Goal: Task Accomplishment & Management: Complete application form

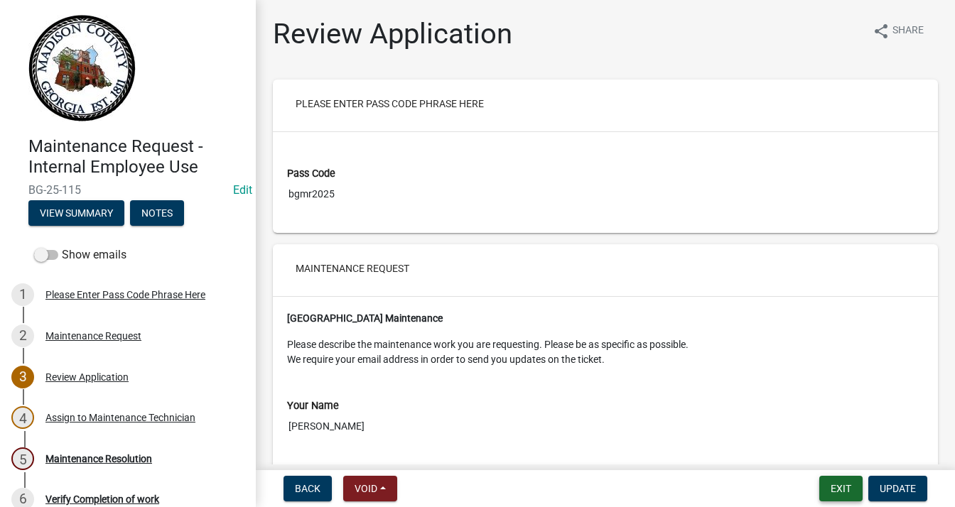
click at [858, 495] on button "Exit" at bounding box center [840, 489] width 43 height 26
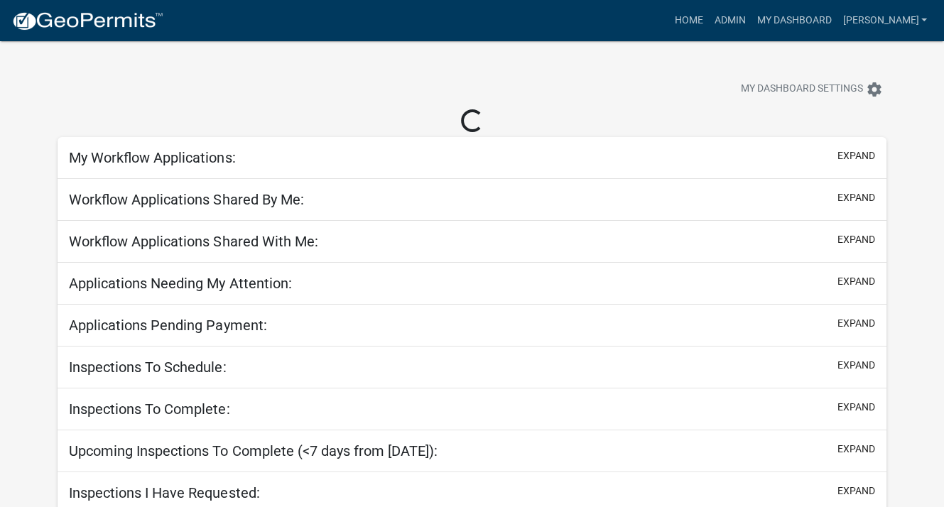
select select "3: 100"
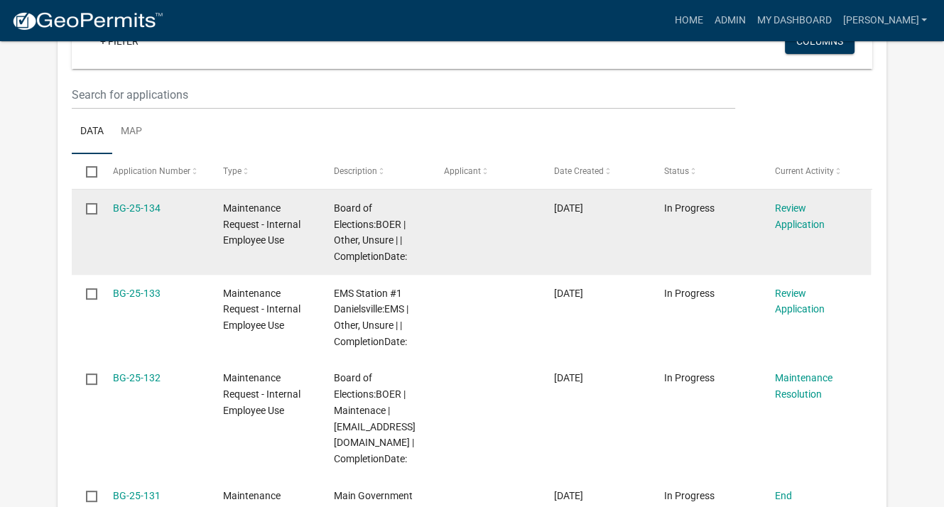
scroll to position [355, 0]
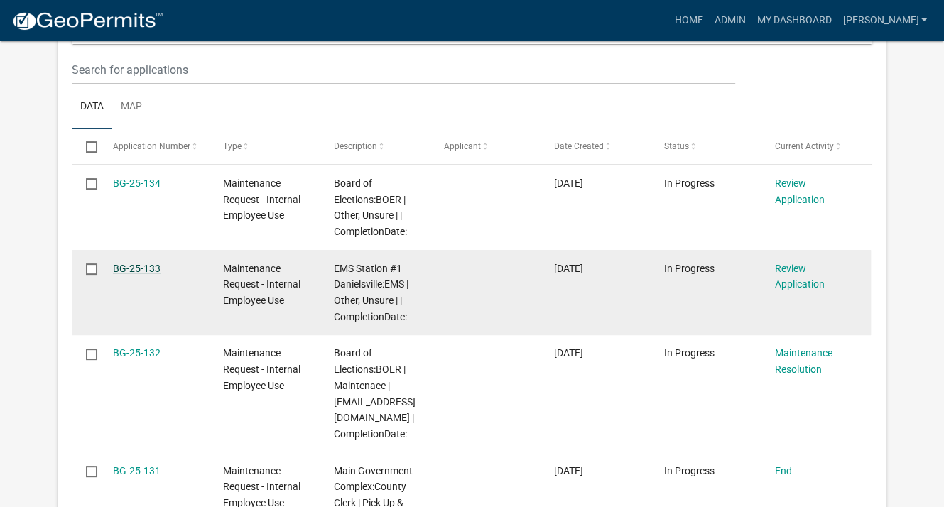
click at [131, 265] on link "BG-25-133" at bounding box center [137, 268] width 48 height 11
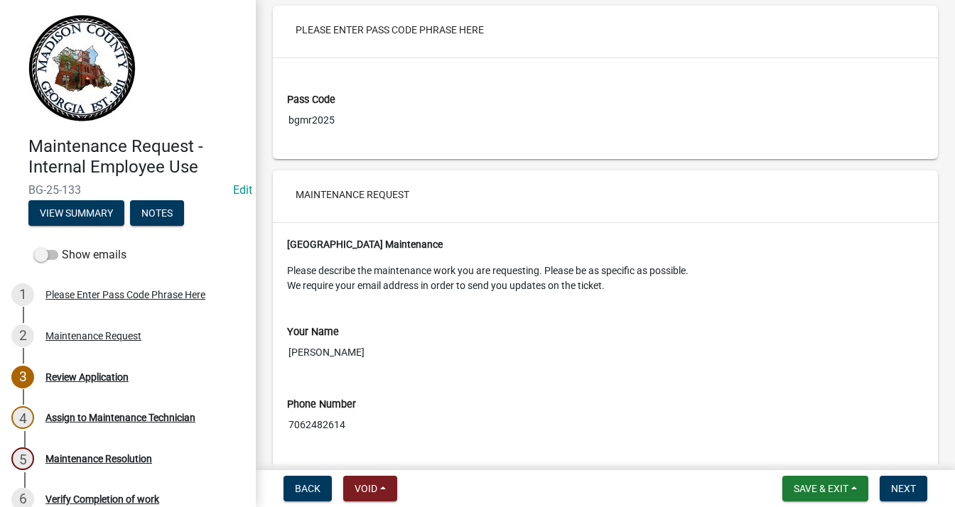
scroll to position [33, 0]
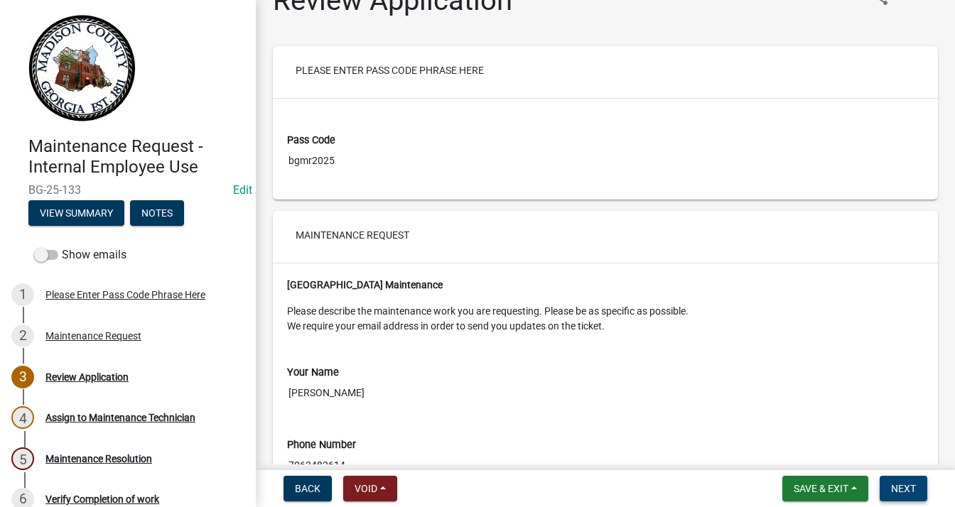
click at [900, 491] on span "Next" at bounding box center [903, 488] width 25 height 11
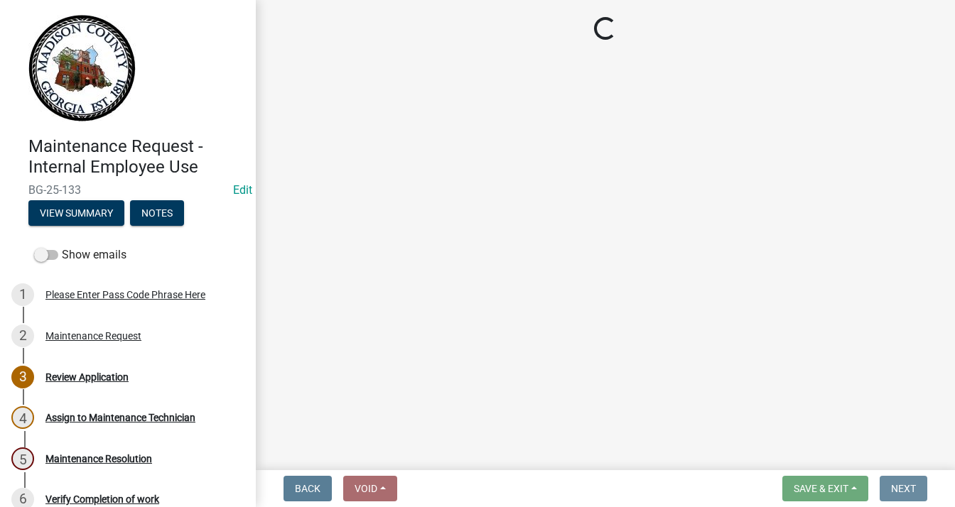
scroll to position [0, 0]
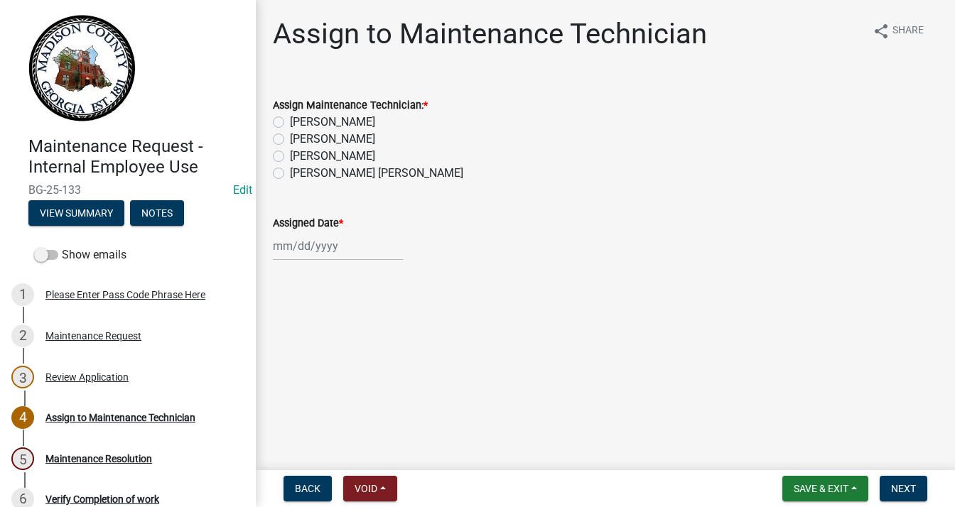
click at [290, 144] on label "[PERSON_NAME]" at bounding box center [332, 139] width 85 height 17
click at [290, 140] on input "[PERSON_NAME]" at bounding box center [294, 135] width 9 height 9
radio input "true"
click at [321, 245] on div at bounding box center [338, 246] width 130 height 29
select select "10"
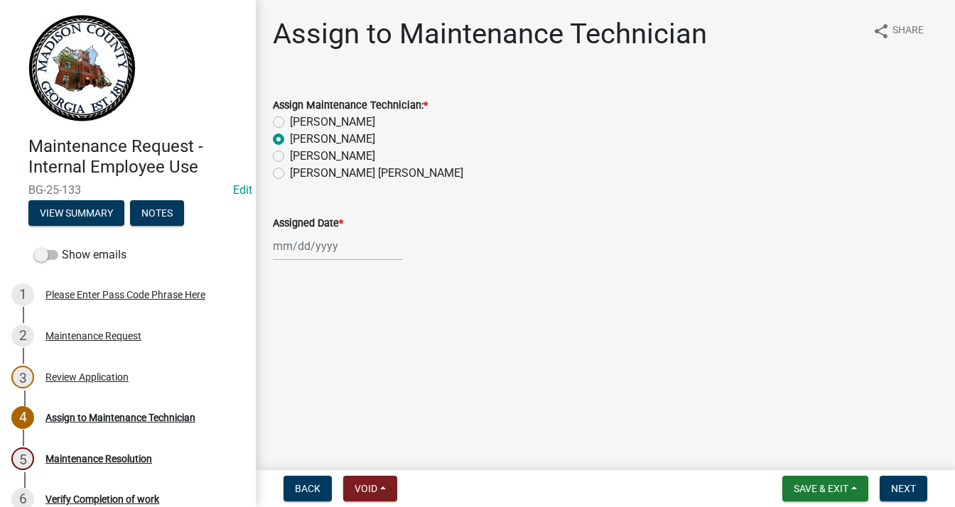
select select "2025"
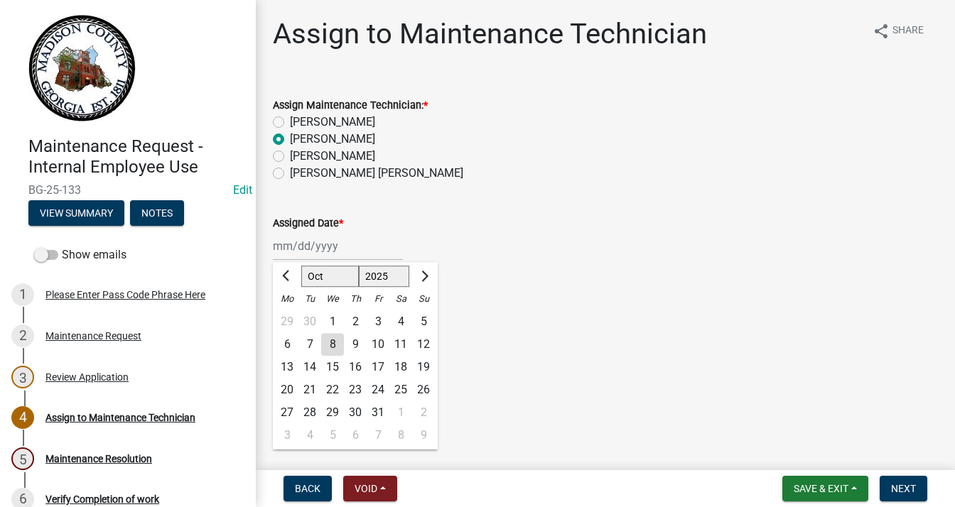
click at [333, 343] on div "8" at bounding box center [332, 344] width 23 height 23
type input "[DATE]"
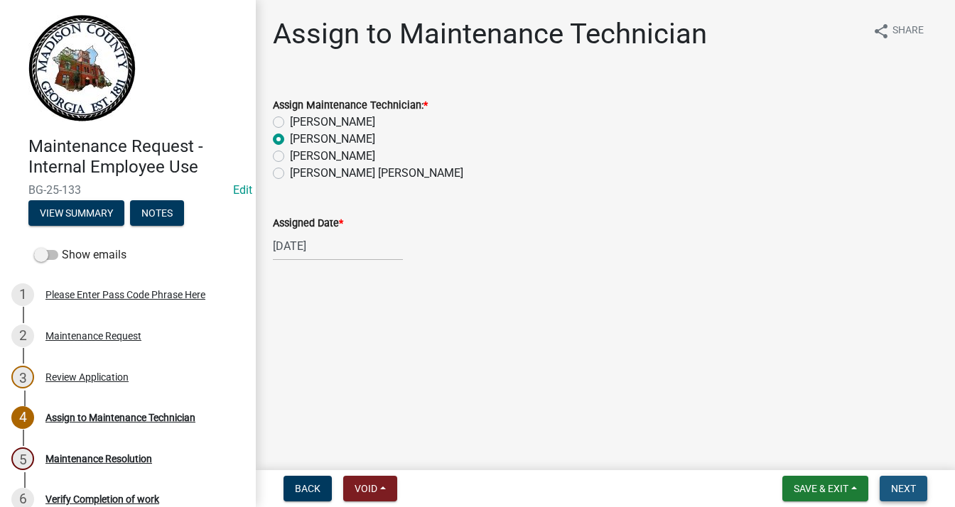
click at [888, 492] on button "Next" at bounding box center [903, 489] width 48 height 26
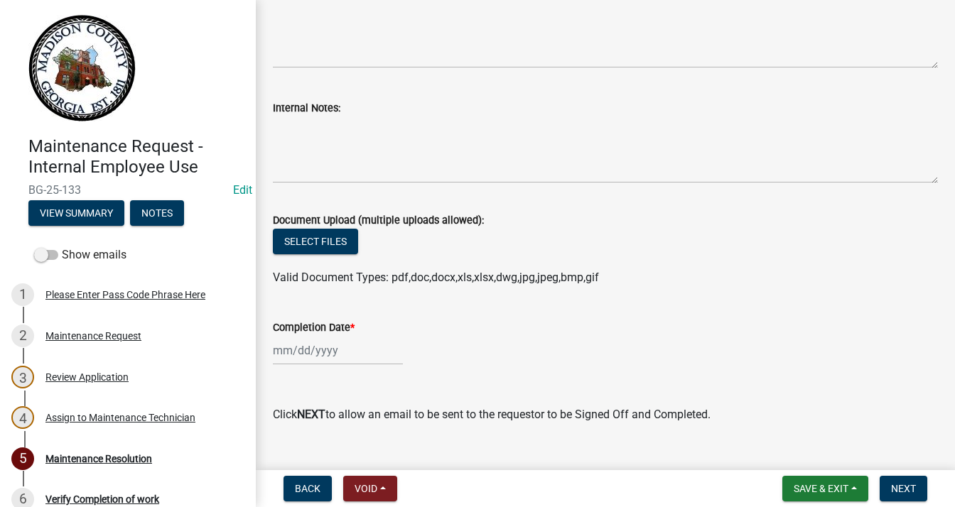
scroll to position [222, 0]
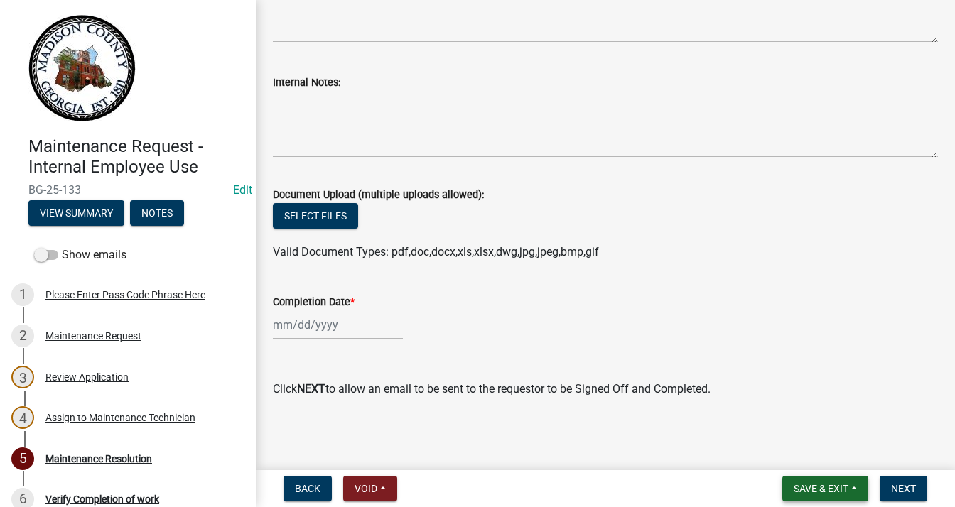
click at [820, 498] on button "Save & Exit" at bounding box center [825, 489] width 86 height 26
click at [805, 451] on button "Save & Exit" at bounding box center [811, 452] width 114 height 34
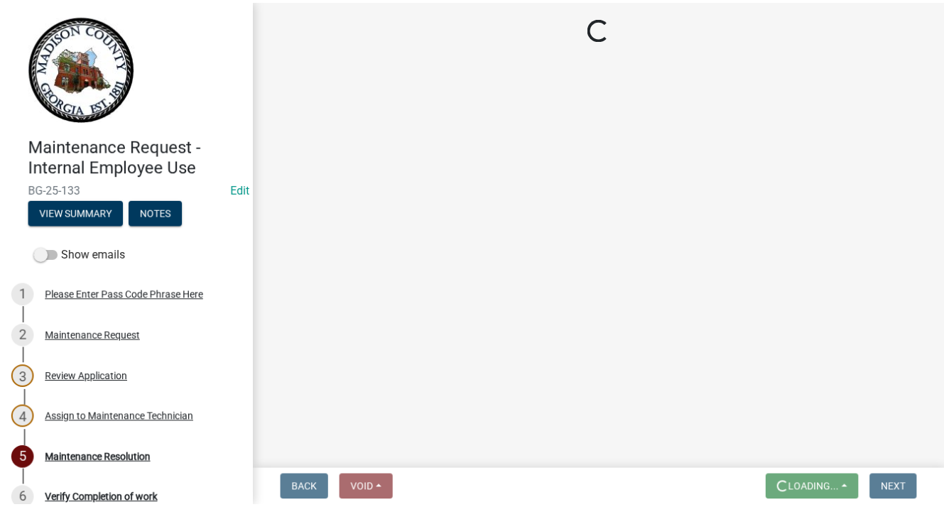
scroll to position [0, 0]
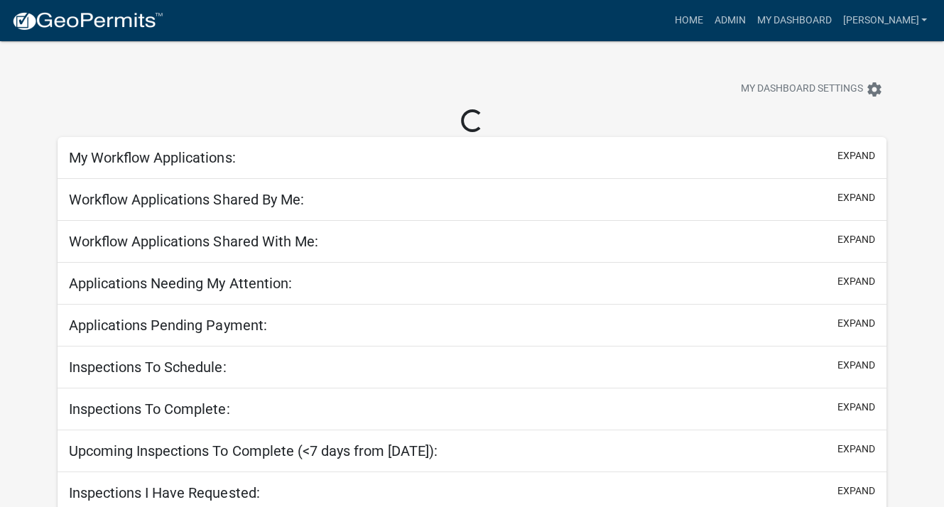
select select "3: 100"
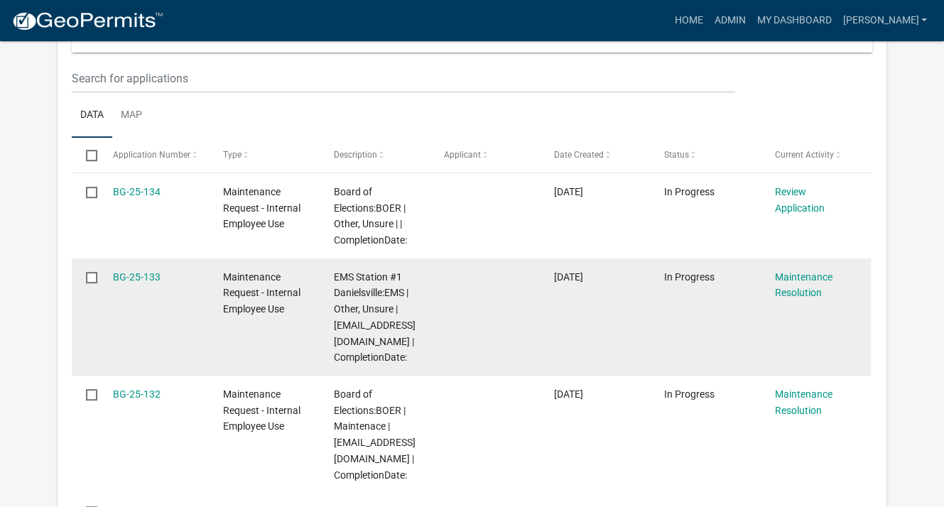
scroll to position [355, 0]
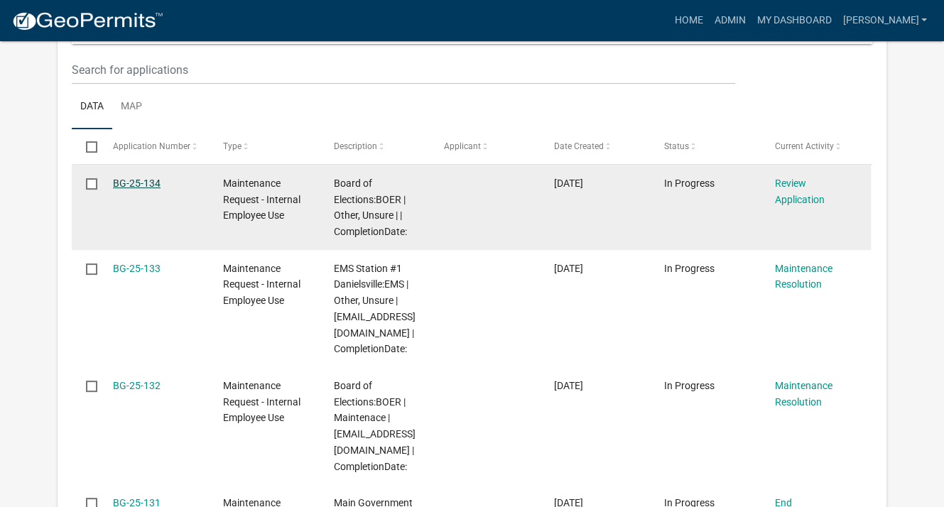
click at [151, 183] on link "BG-25-134" at bounding box center [137, 183] width 48 height 11
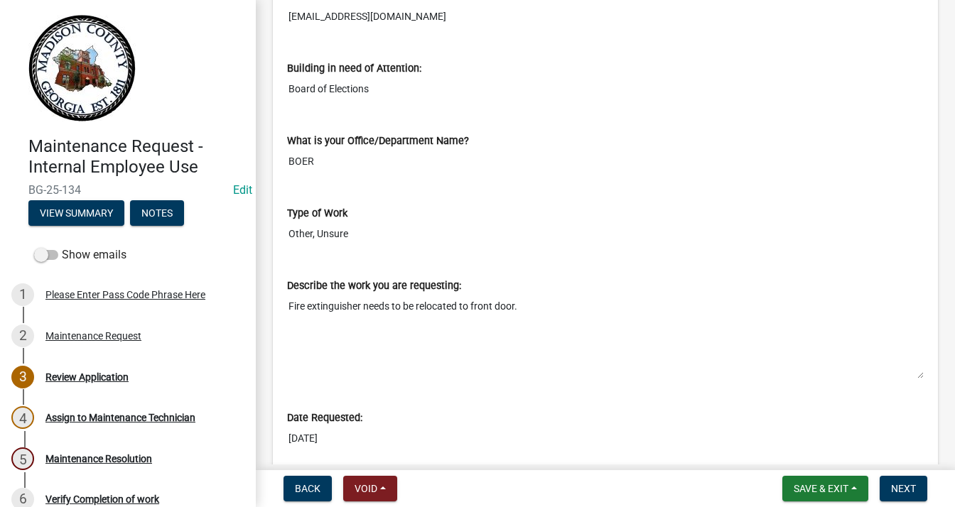
scroll to position [568, 0]
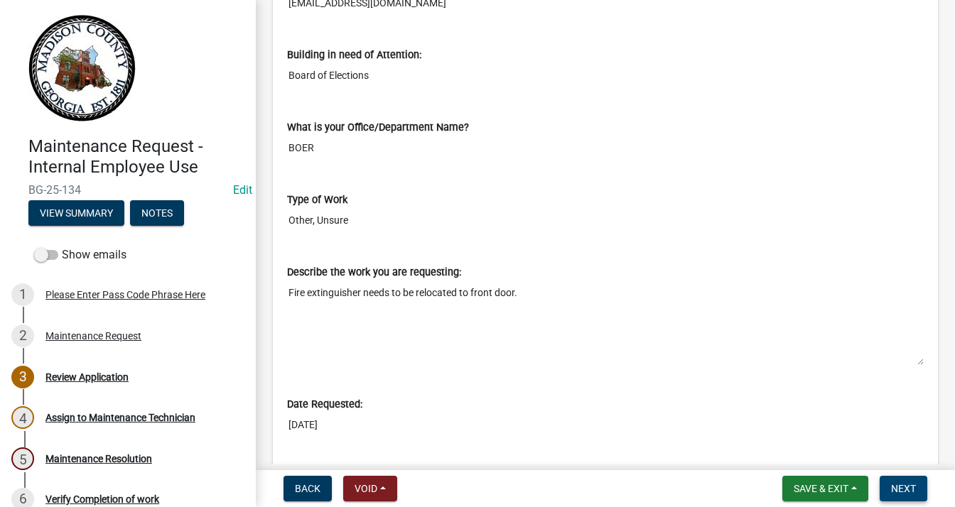
click at [915, 489] on button "Next" at bounding box center [903, 489] width 48 height 26
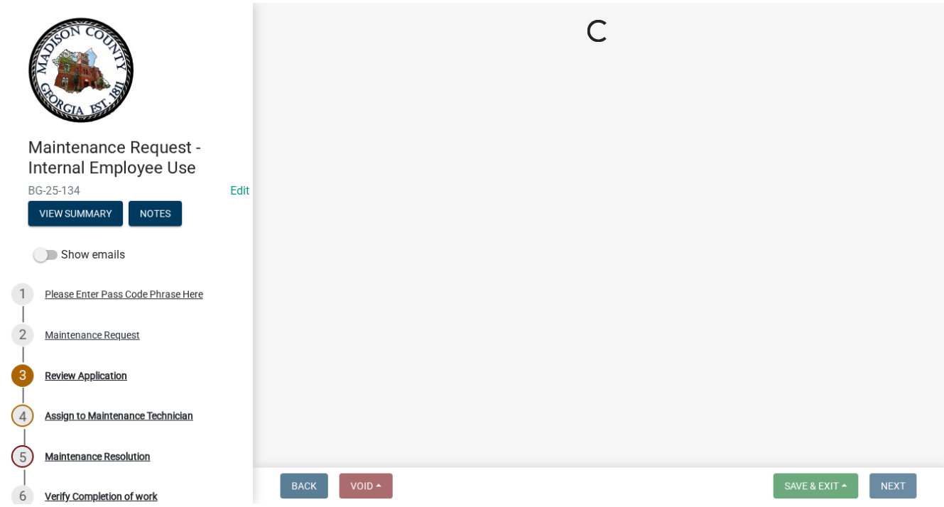
scroll to position [0, 0]
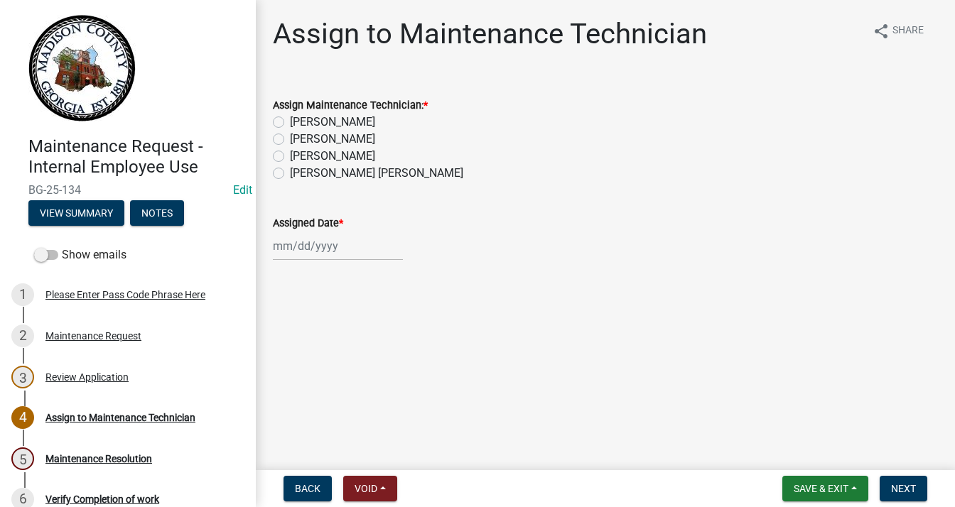
click at [287, 124] on div "[PERSON_NAME]" at bounding box center [605, 122] width 665 height 17
click at [290, 124] on label "[PERSON_NAME]" at bounding box center [332, 122] width 85 height 17
click at [290, 123] on input "[PERSON_NAME]" at bounding box center [294, 118] width 9 height 9
radio input "true"
click at [290, 178] on label "[PERSON_NAME] [PERSON_NAME]" at bounding box center [376, 173] width 173 height 17
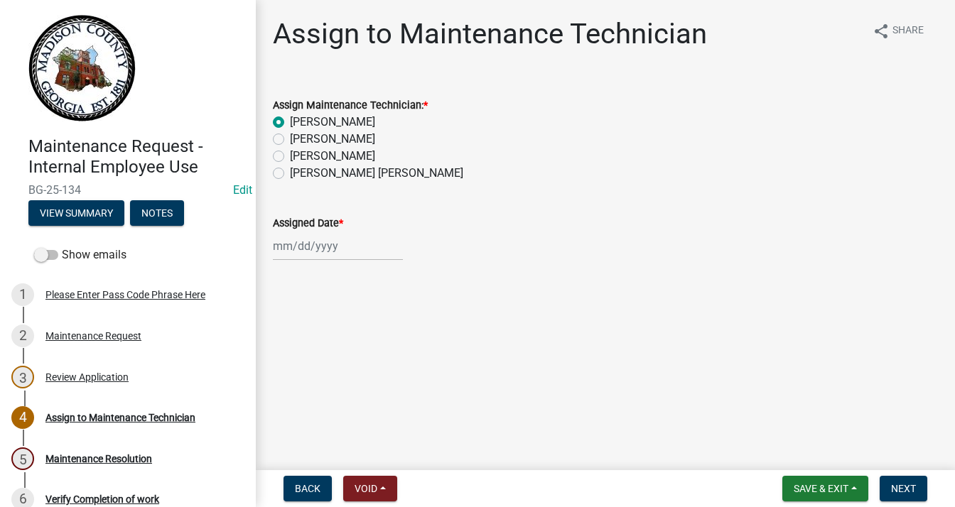
click at [290, 174] on input "[PERSON_NAME] [PERSON_NAME]" at bounding box center [294, 169] width 9 height 9
radio input "true"
click at [903, 490] on span "Next" at bounding box center [903, 488] width 25 height 11
click at [310, 250] on div at bounding box center [338, 246] width 130 height 29
select select "10"
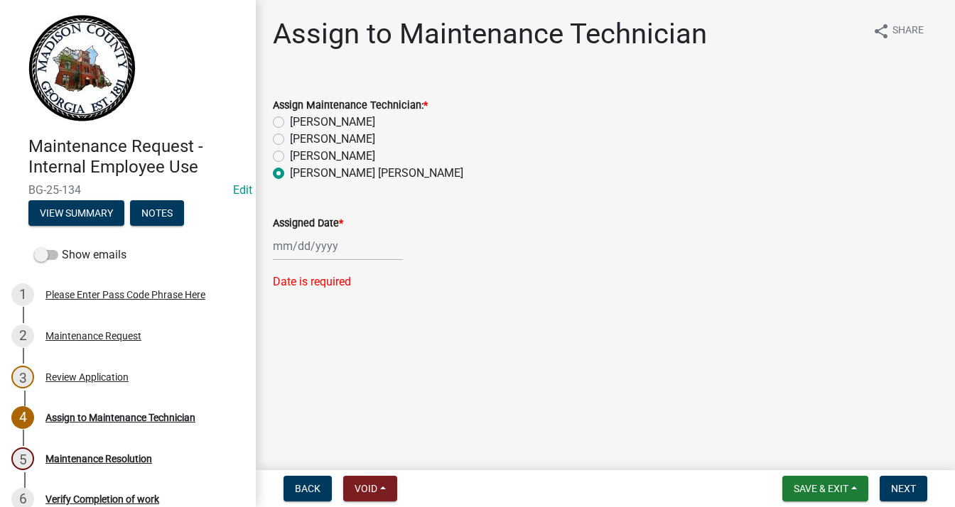
select select "2025"
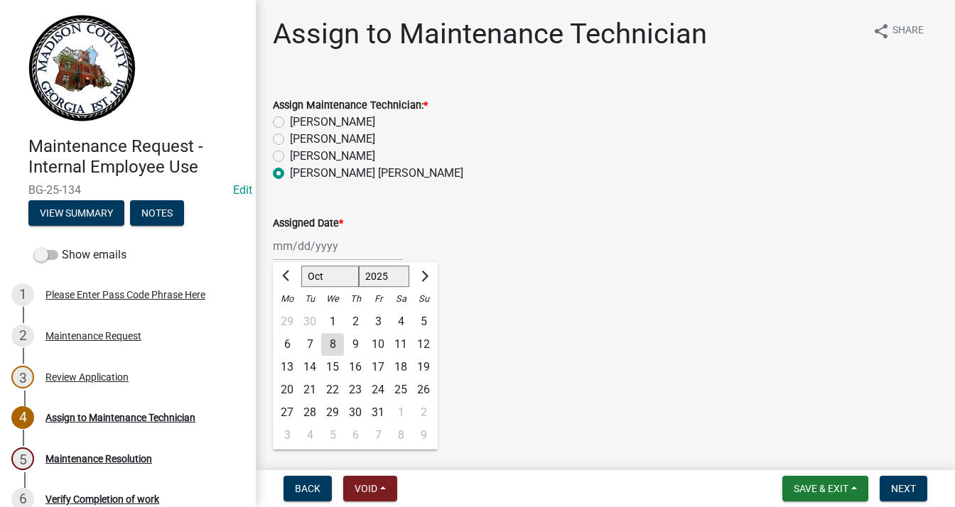
click at [335, 349] on div "8" at bounding box center [332, 344] width 23 height 23
type input "[DATE]"
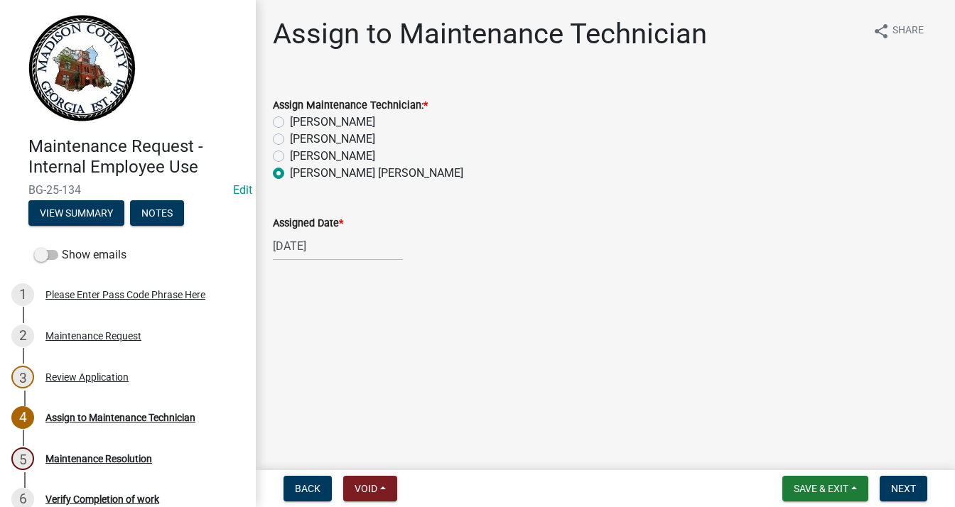
drag, startPoint x: 835, startPoint y: 503, endPoint x: 835, endPoint y: 494, distance: 9.2
click at [835, 502] on nav "Back Void Withdraw Lock Expire Void Save & Exit Save Save & Exit Next" at bounding box center [605, 488] width 699 height 37
click at [835, 494] on span "Save & Exit" at bounding box center [820, 488] width 55 height 11
click at [813, 459] on button "Save & Exit" at bounding box center [811, 452] width 114 height 34
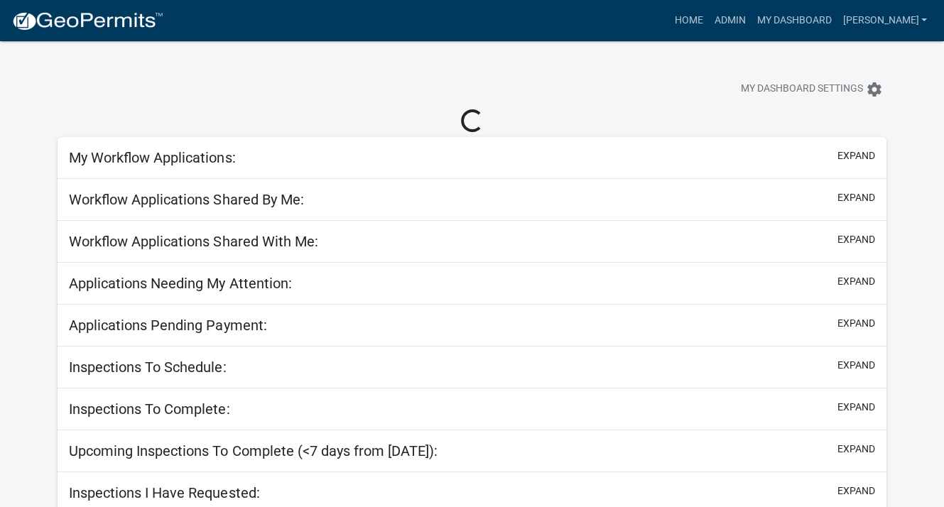
select select "3: 100"
